Goal: Transaction & Acquisition: Book appointment/travel/reservation

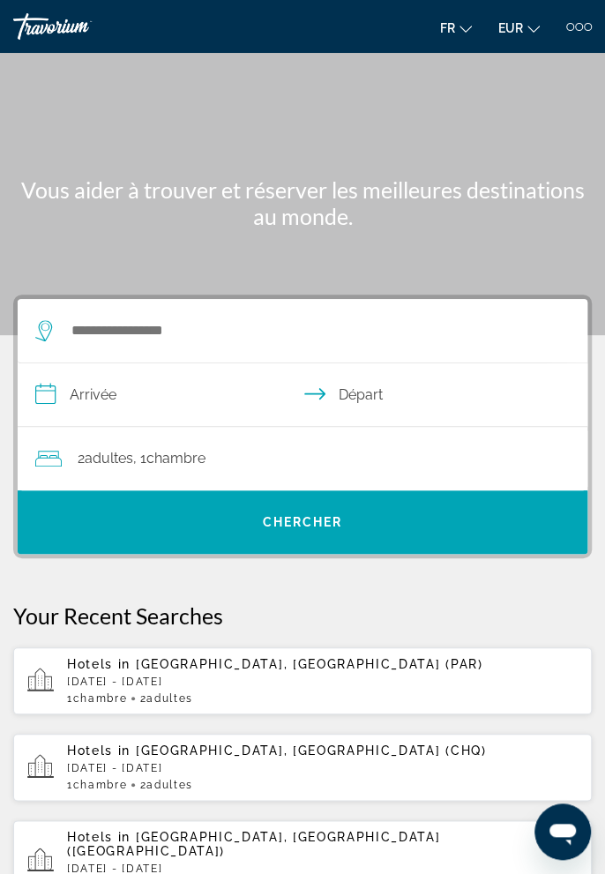
click at [187, 689] on div "Hotels in [GEOGRAPHIC_DATA], [GEOGRAPHIC_DATA] ([GEOGRAPHIC_DATA]) [DATE] - [DA…" at bounding box center [322, 681] width 510 height 48
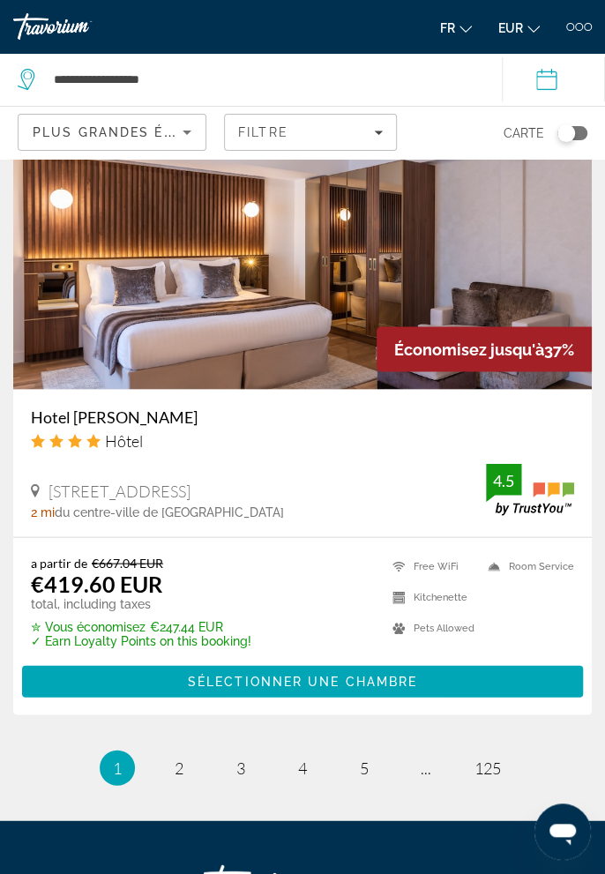
scroll to position [7181, 0]
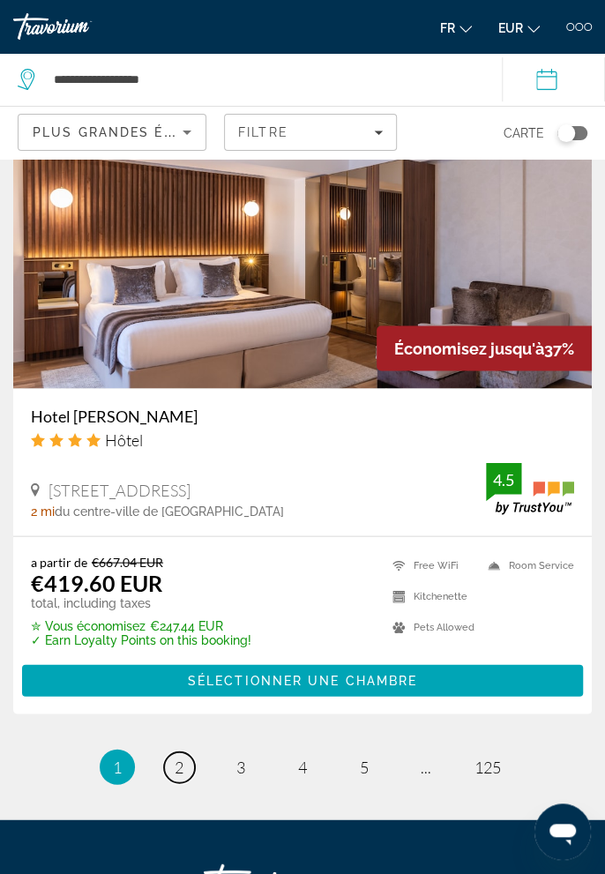
click at [187, 762] on link "page 2" at bounding box center [179, 766] width 31 height 31
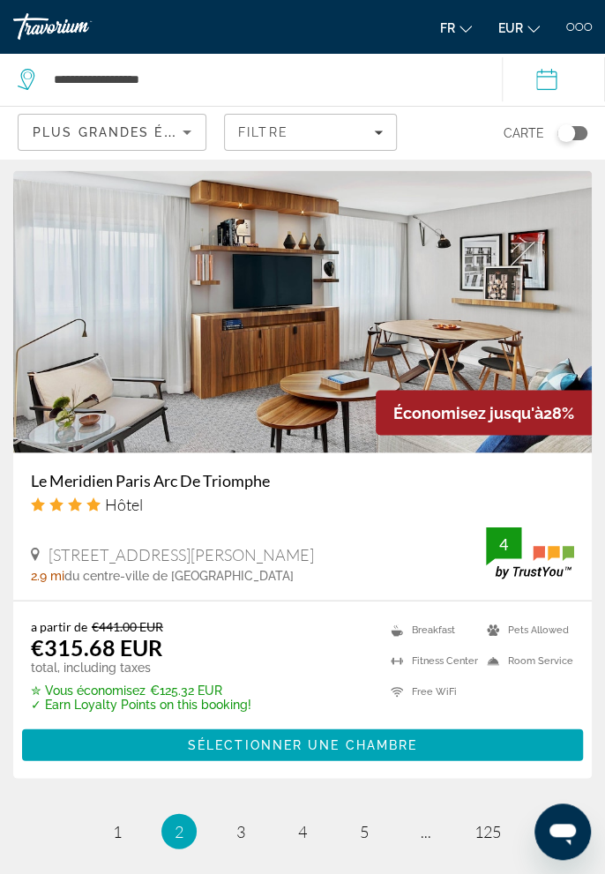
scroll to position [7121, 0]
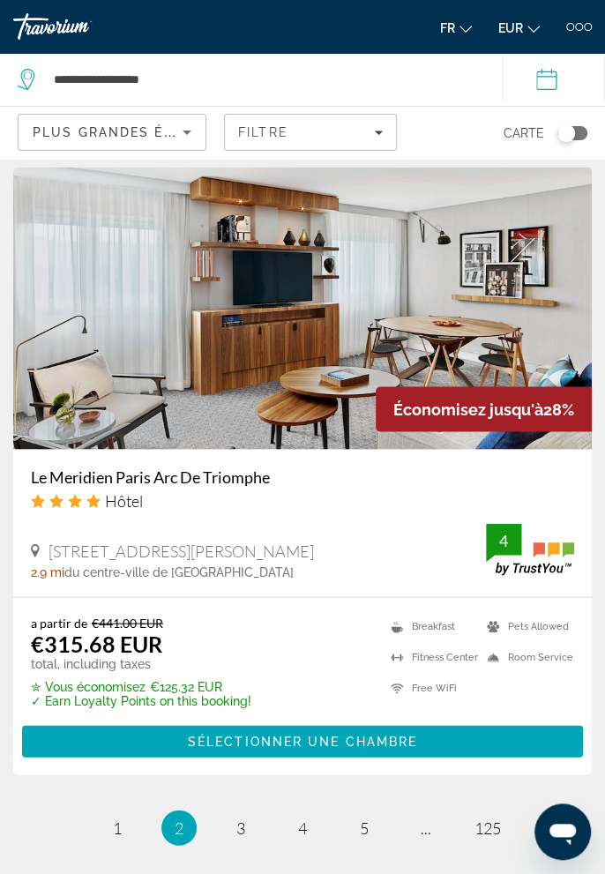
click at [223, 466] on h3 "Le Meridien Paris Arc De Triomphe" at bounding box center [302, 475] width 543 height 19
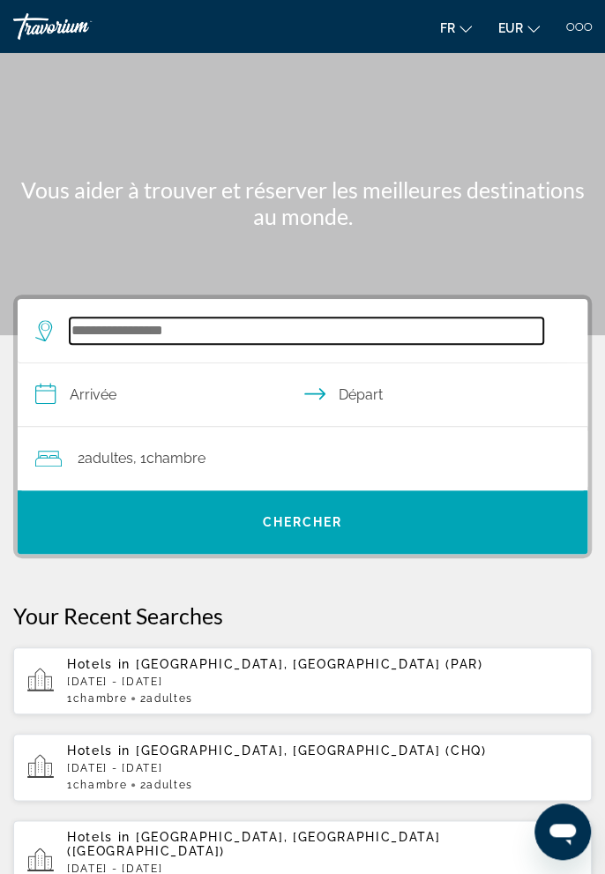
click at [289, 332] on input "Search hotel destination" at bounding box center [306, 330] width 473 height 26
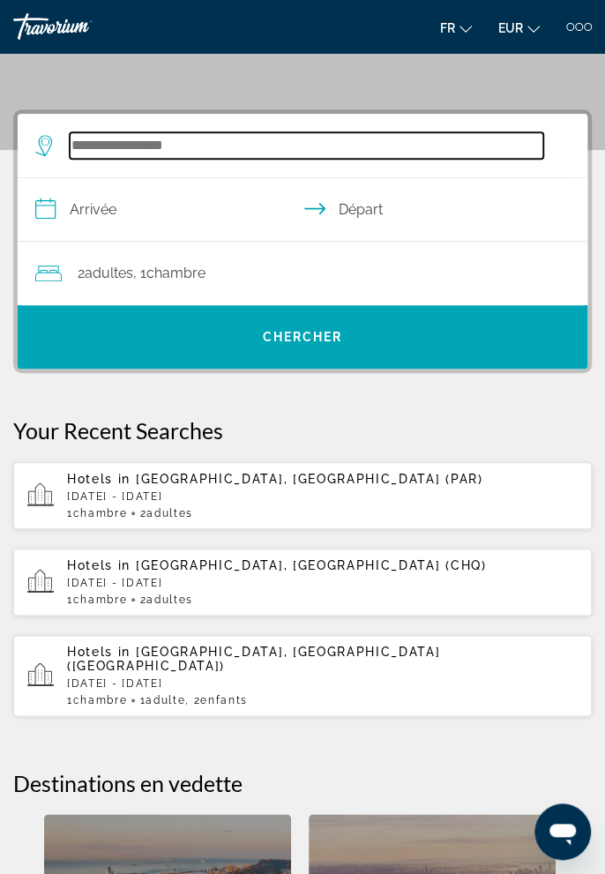
scroll to position [236, 0]
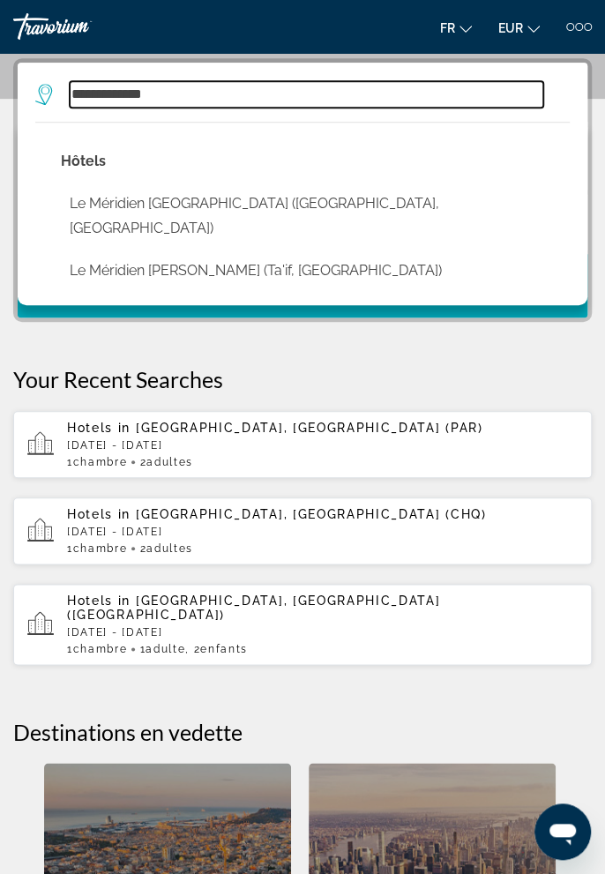
type input "**********"
